Goal: Task Accomplishment & Management: Use online tool/utility

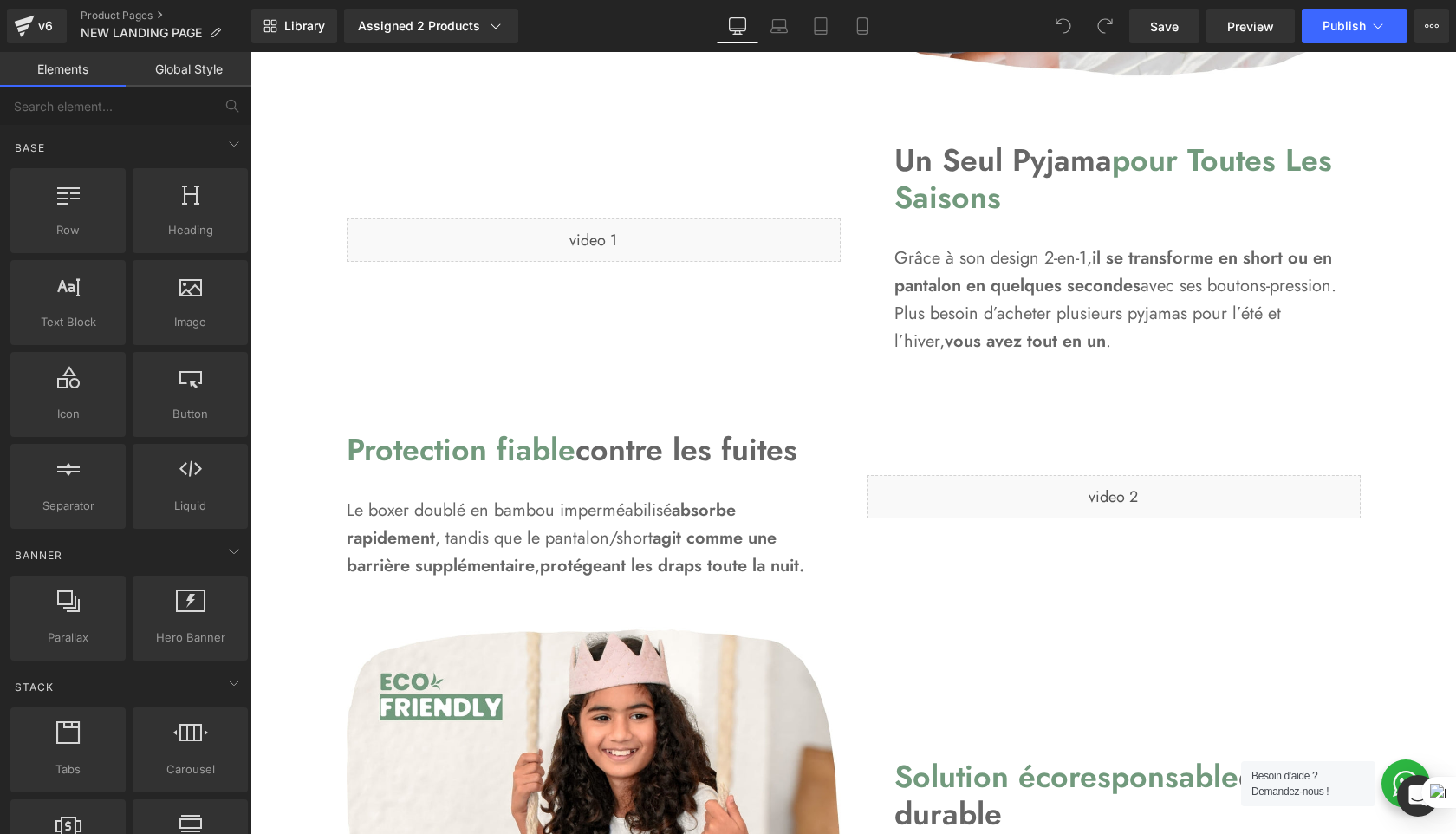
scroll to position [1655, 0]
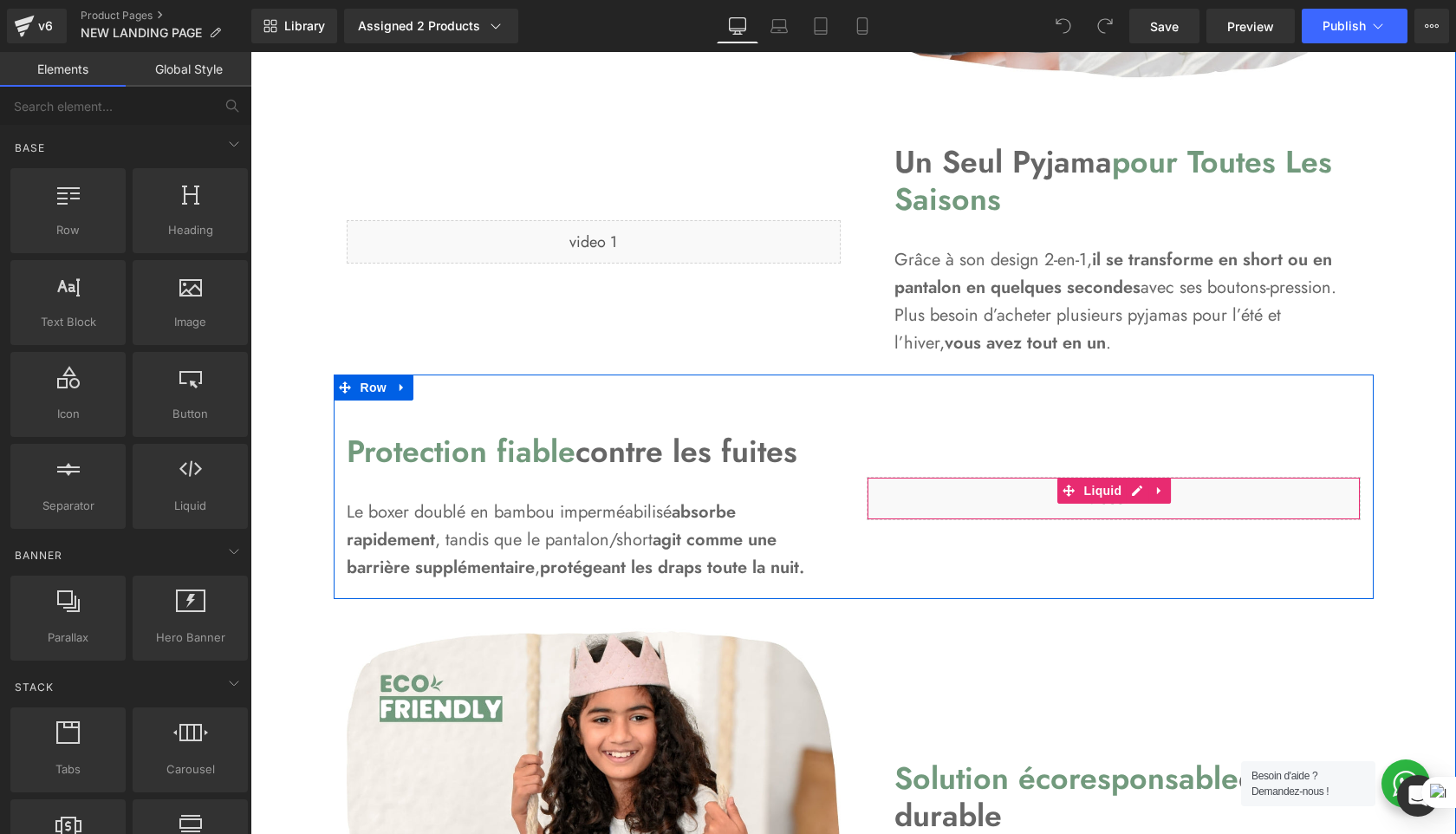
click at [1141, 492] on div "Liquid" at bounding box center [1114, 498] width 495 height 44
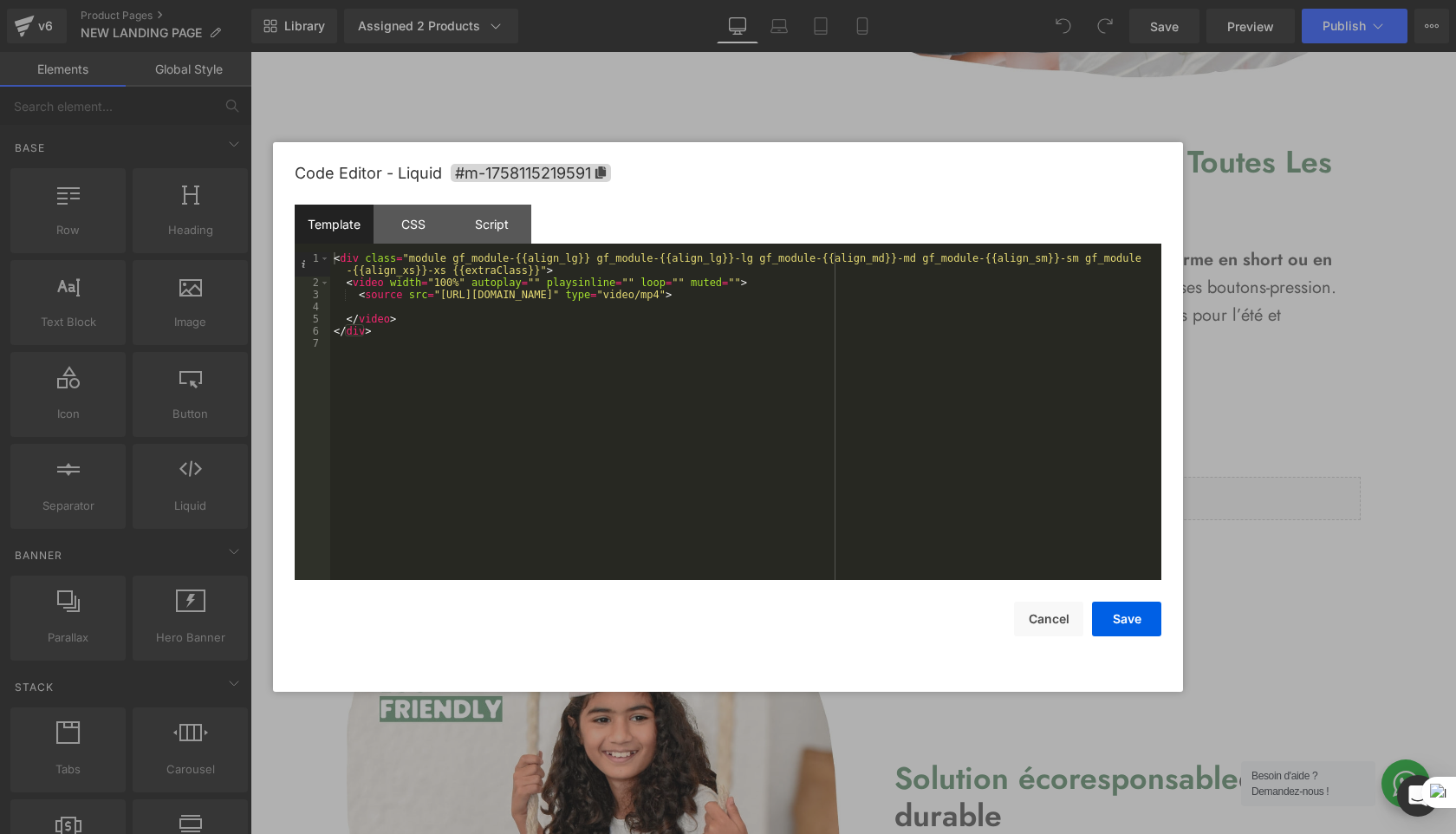
click at [1317, 165] on div at bounding box center [728, 417] width 1456 height 834
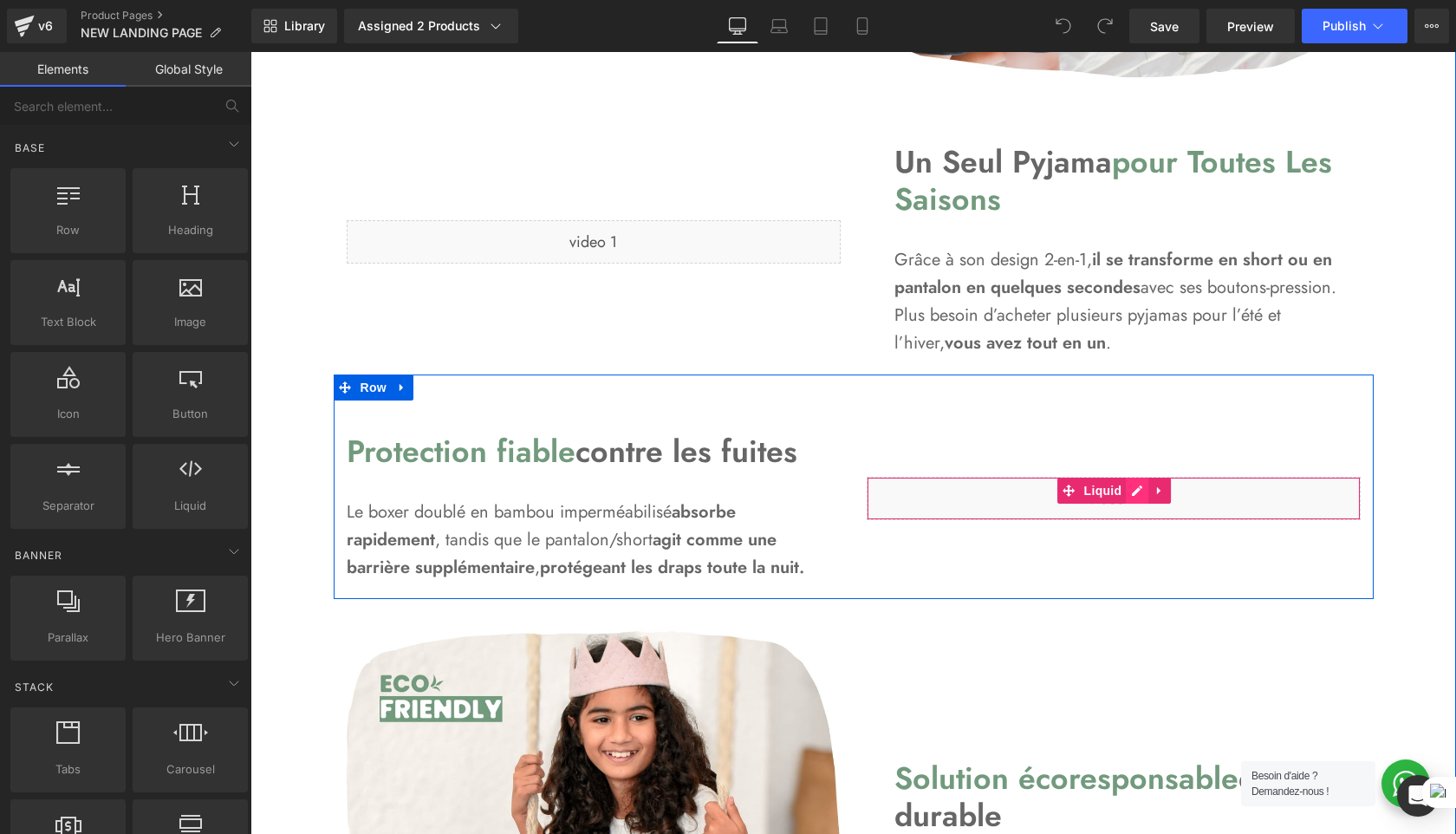
click at [1137, 498] on div "Liquid" at bounding box center [1114, 498] width 495 height 44
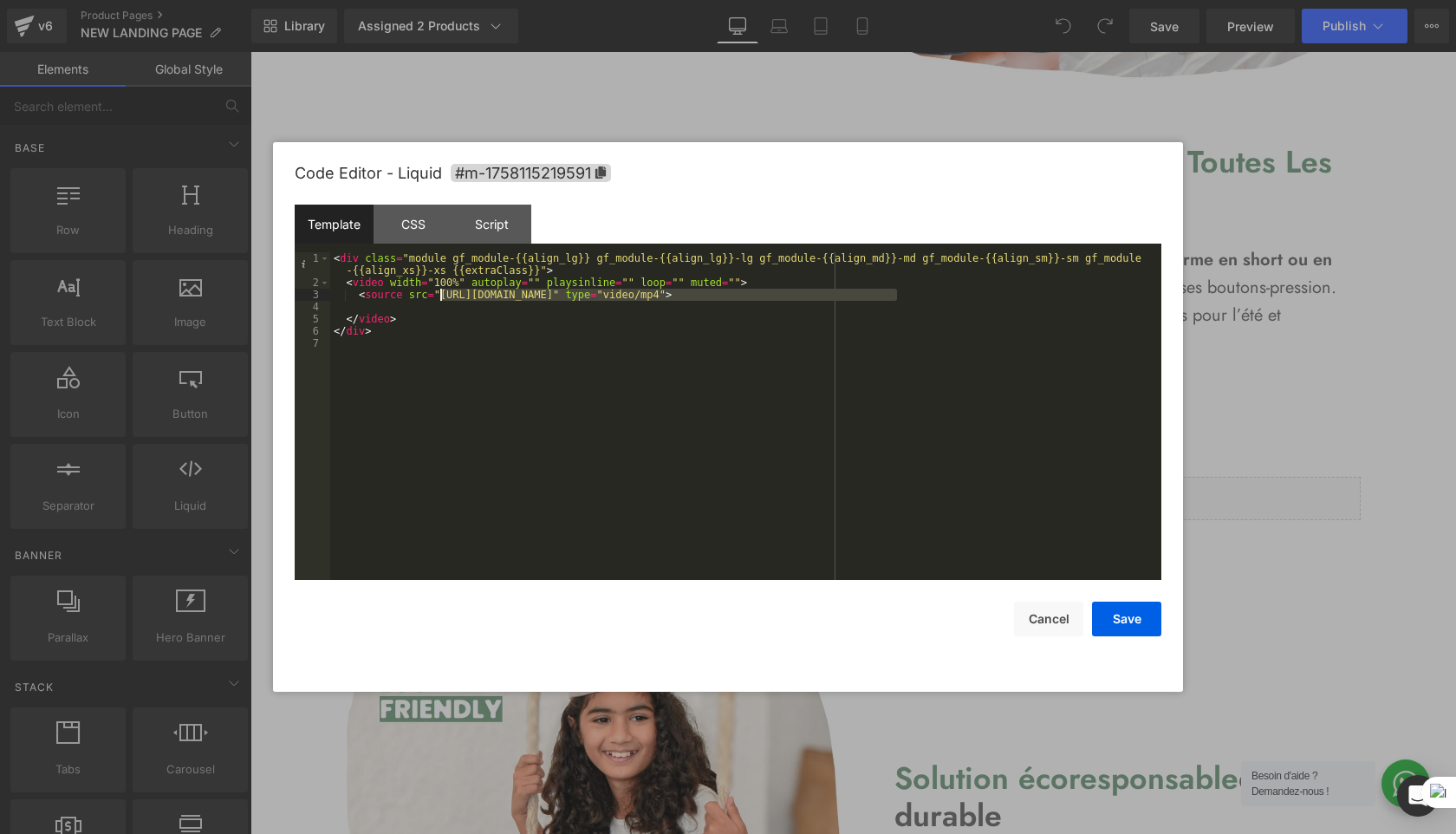
drag, startPoint x: 897, startPoint y: 296, endPoint x: 440, endPoint y: 293, distance: 457.0
click at [440, 293] on div "< div class = "module gf_module-{{align_lg}} gf_module-{{align_lg}}-lg gf_modul…" at bounding box center [746, 434] width 831 height 364
click at [1116, 622] on button "Save" at bounding box center [1126, 619] width 69 height 34
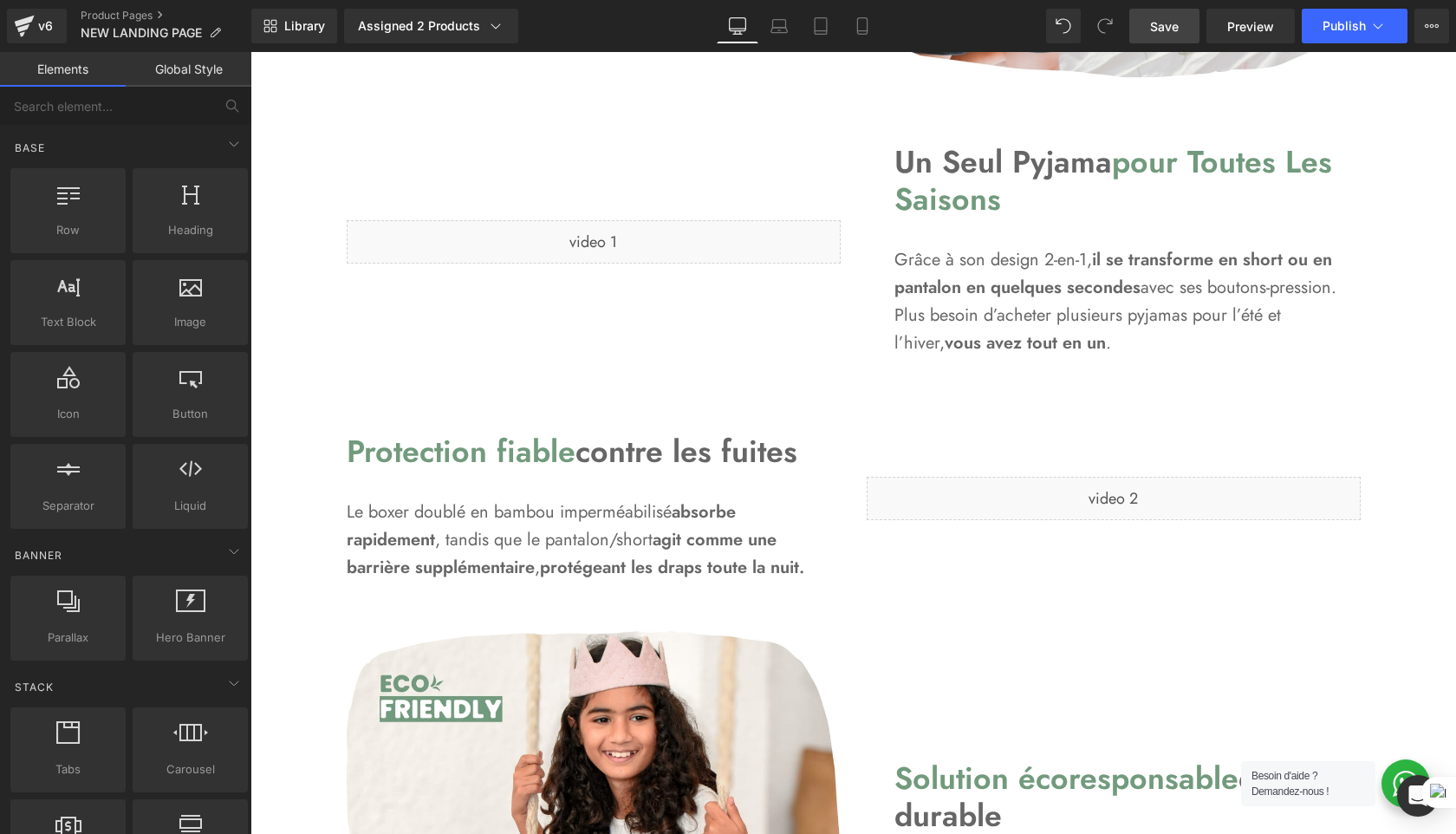
click at [1175, 10] on link "Save" at bounding box center [1165, 26] width 70 height 34
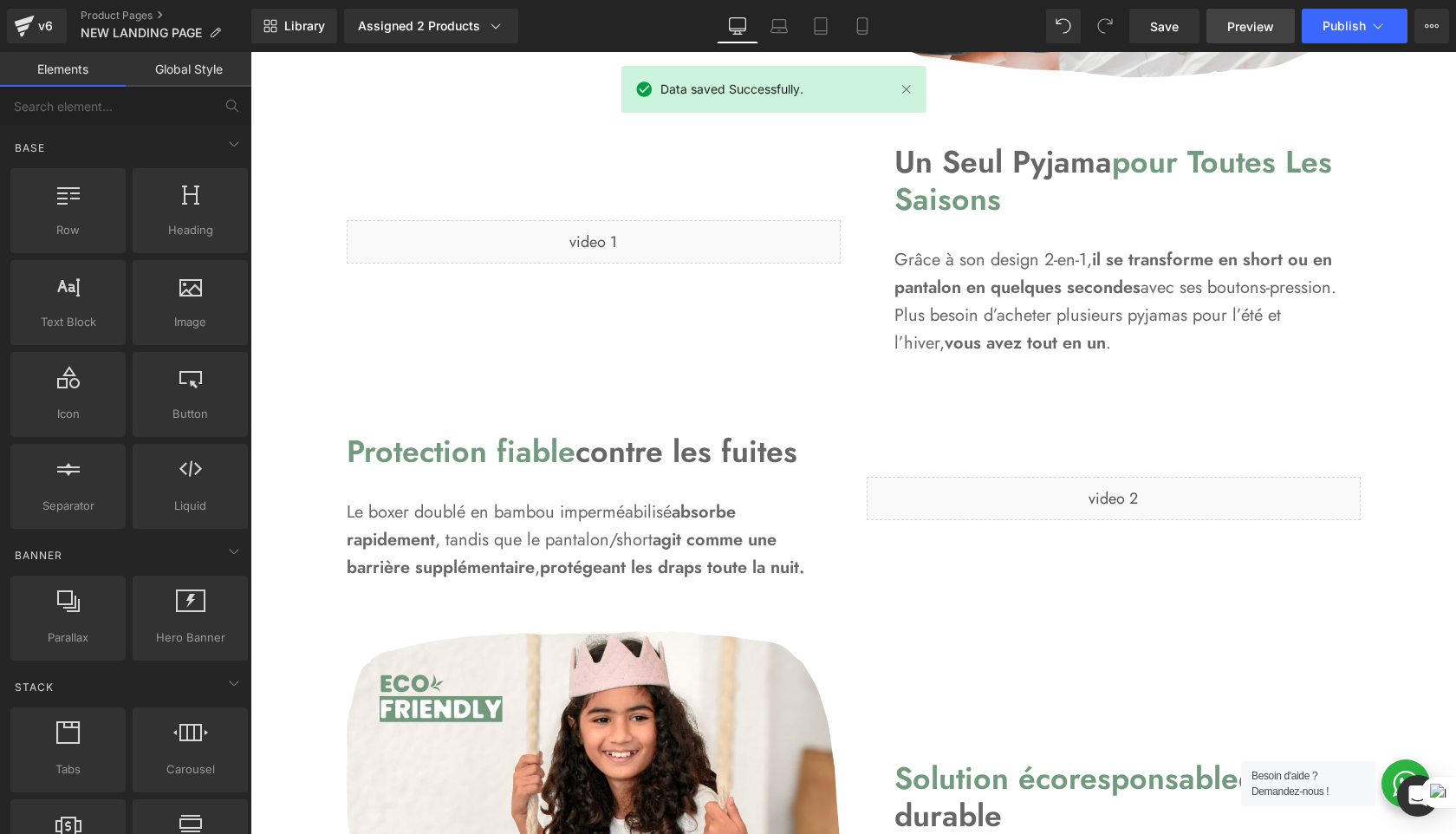
click at [1278, 42] on link "Preview" at bounding box center [1251, 26] width 88 height 34
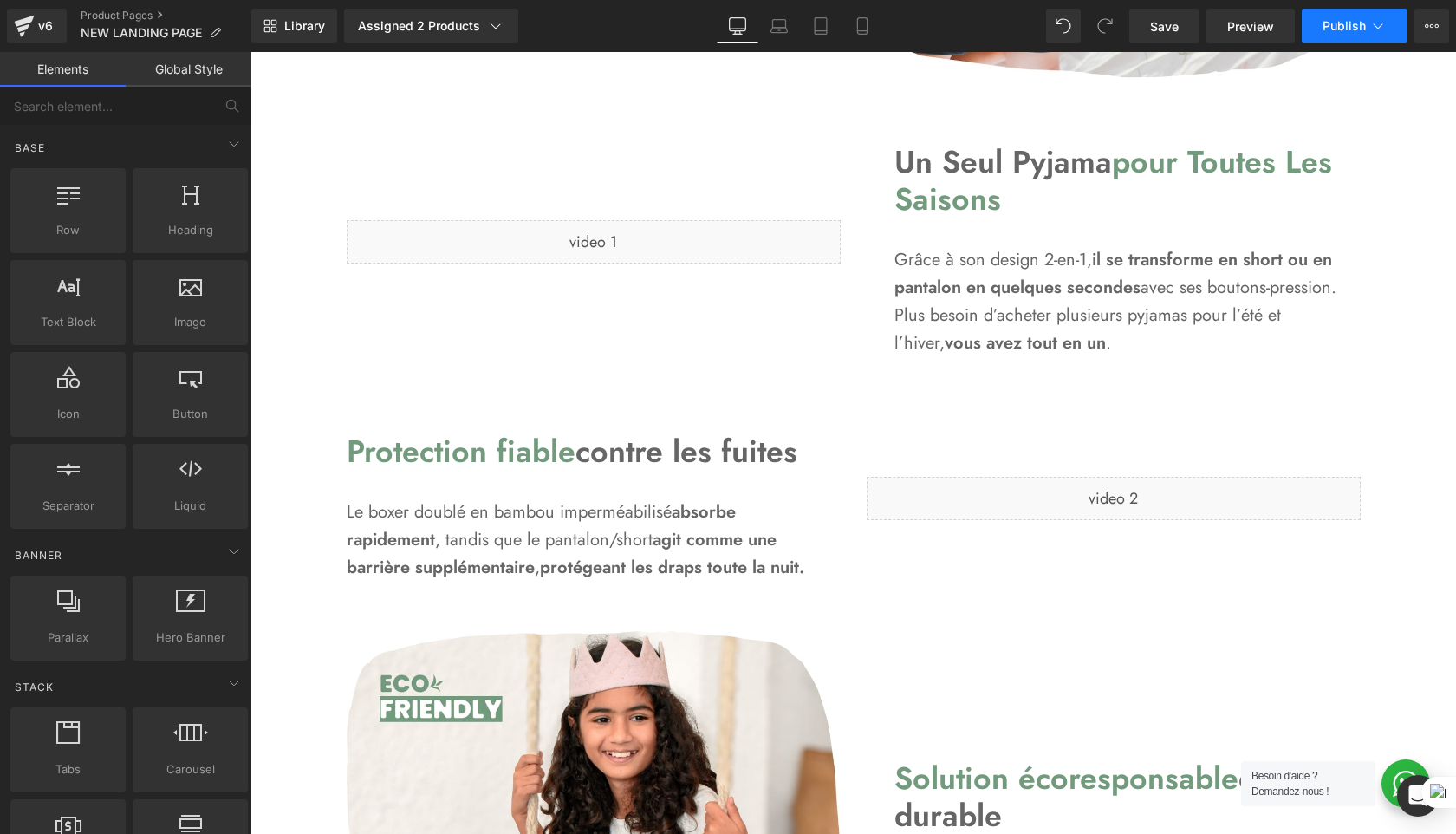
click at [1329, 14] on button "Publish" at bounding box center [1354, 26] width 106 height 34
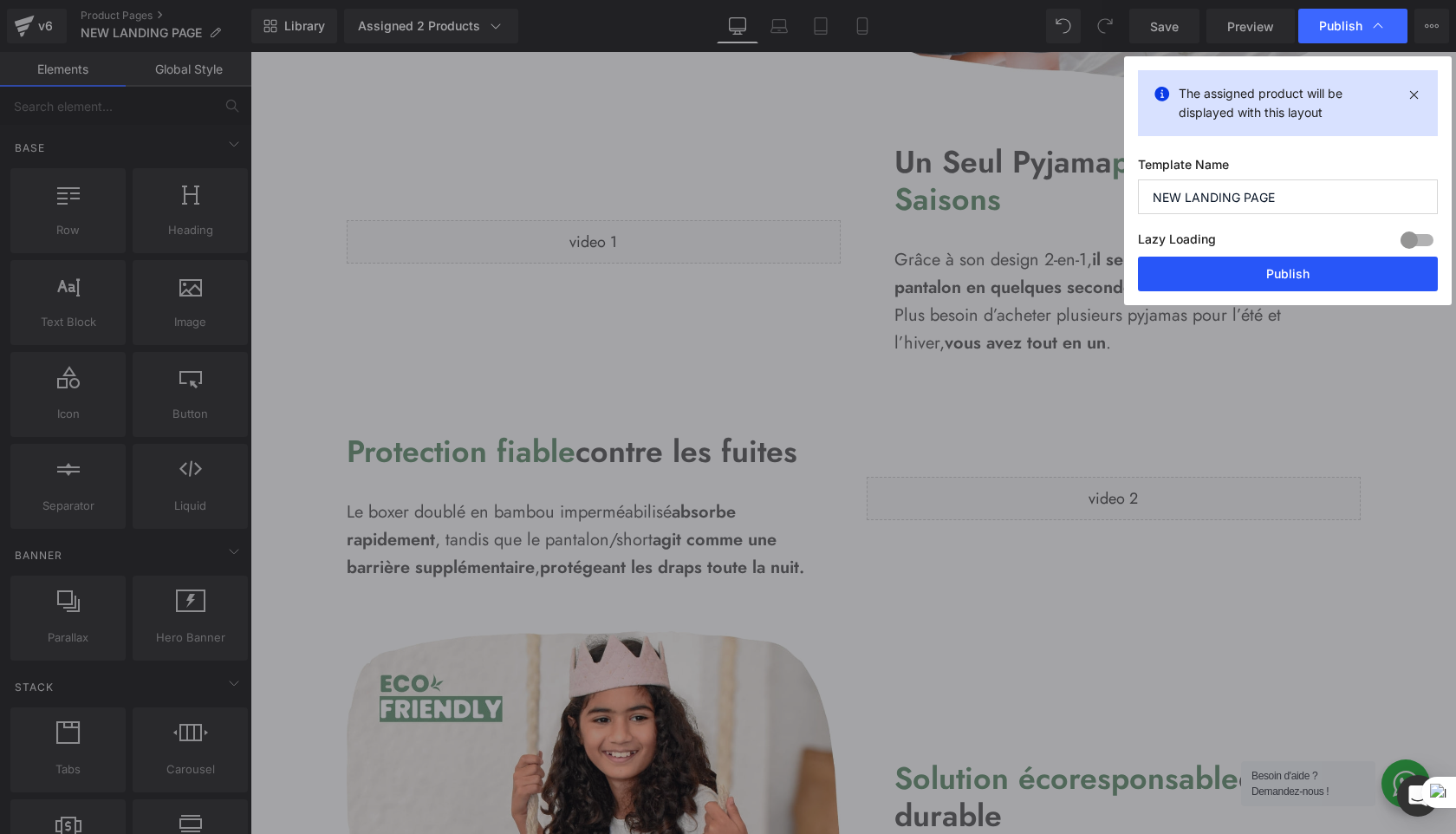
click at [1309, 277] on button "Publish" at bounding box center [1288, 274] width 300 height 34
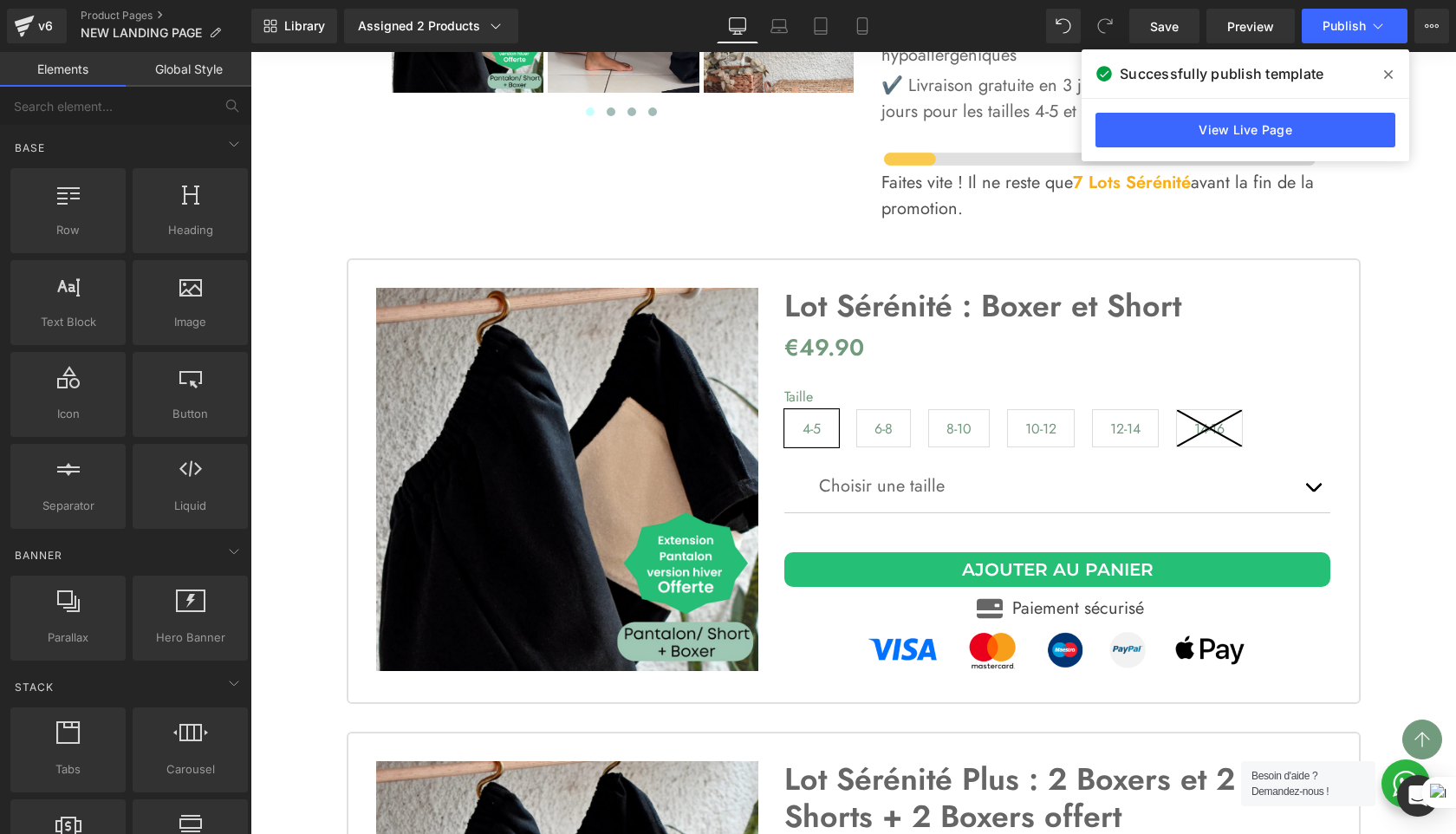
scroll to position [5867, 0]
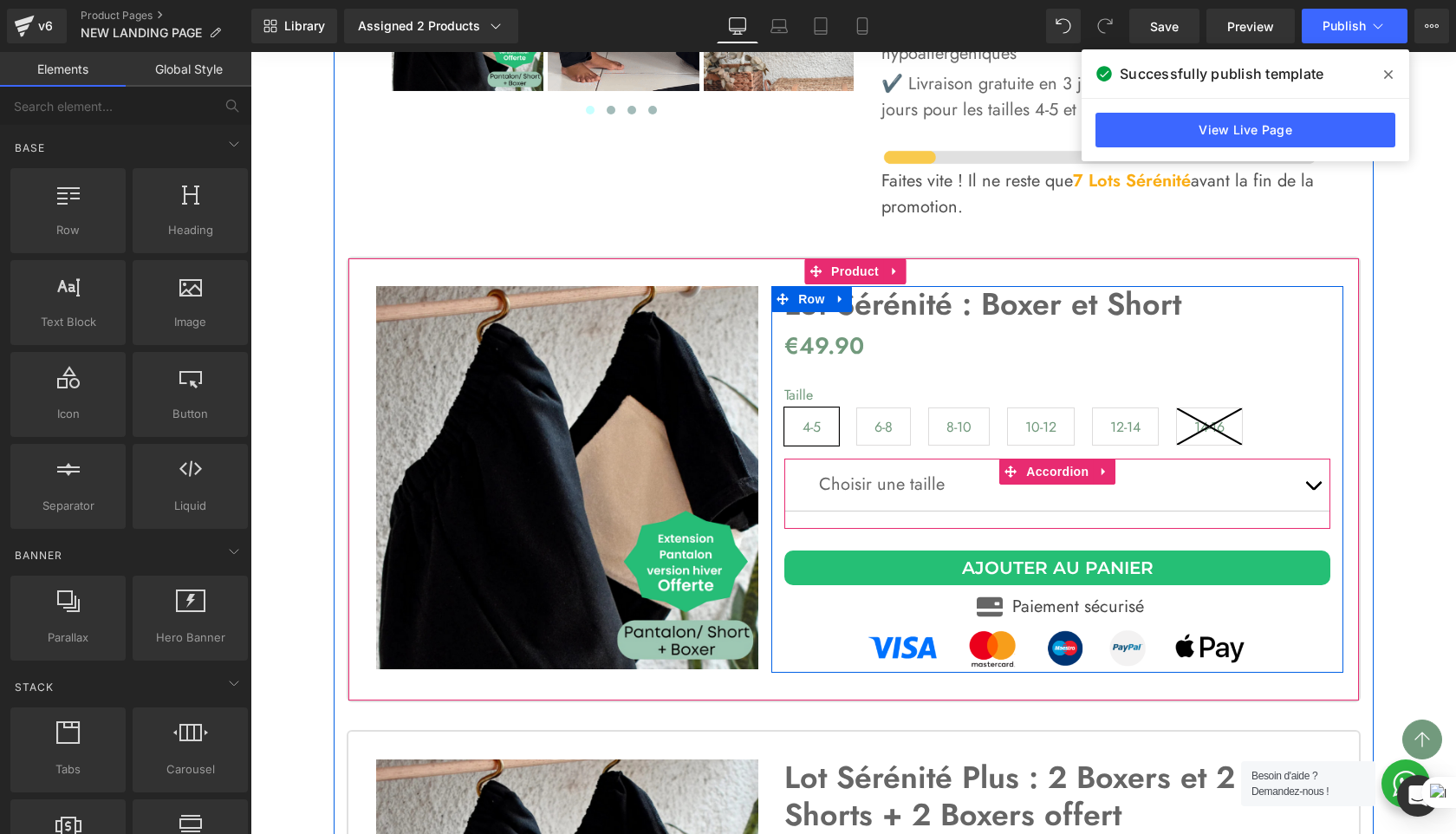
click at [1302, 458] on button "button" at bounding box center [1313, 484] width 34 height 52
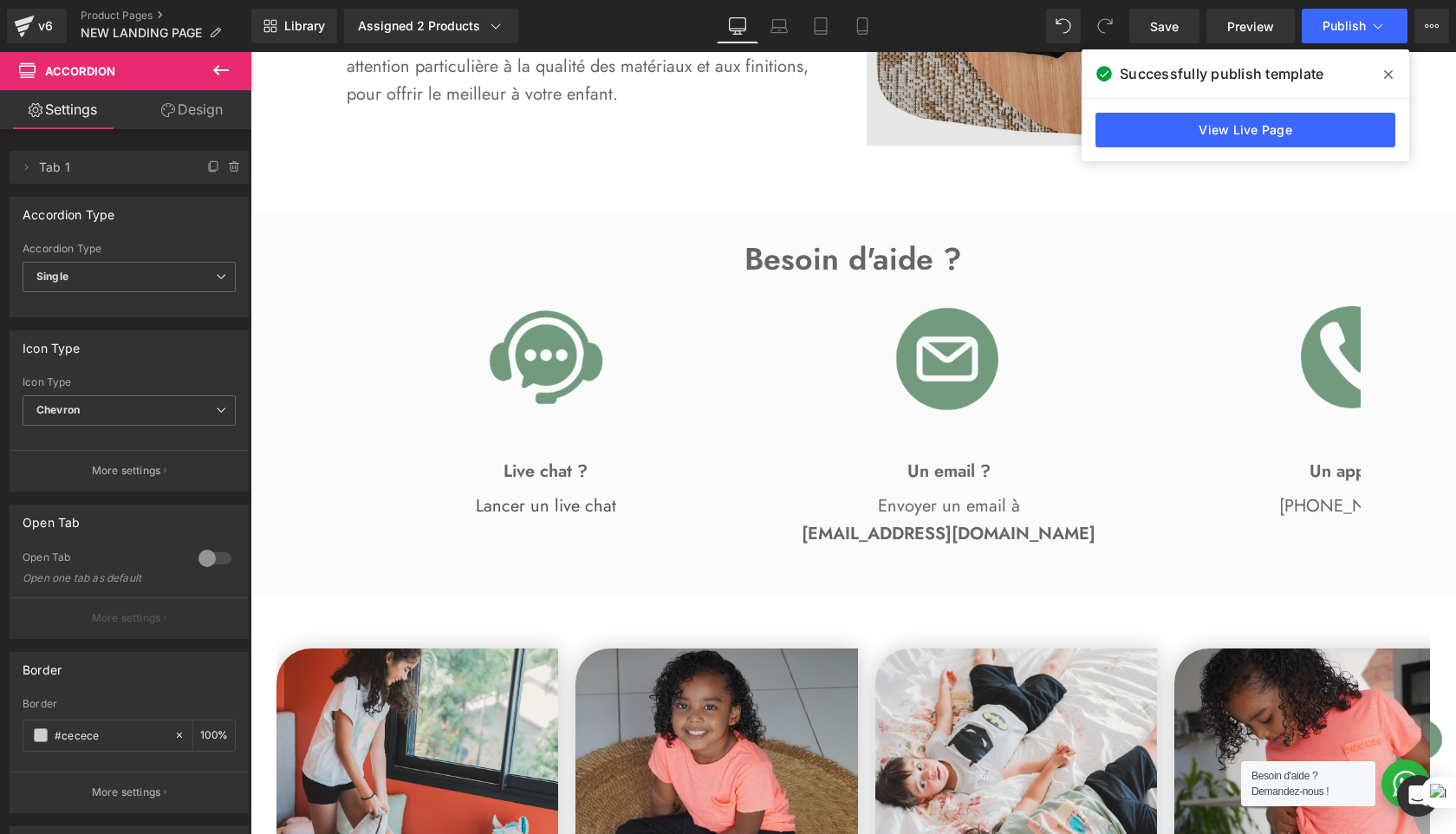
scroll to position [3153, 0]
